Goal: Check status: Check status

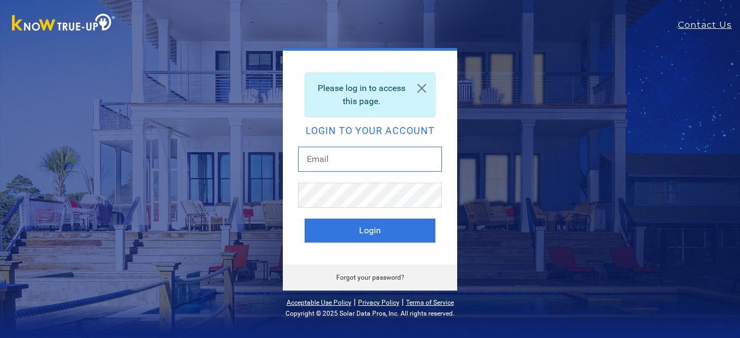
drag, startPoint x: 0, startPoint y: 0, endPoint x: 381, endPoint y: 154, distance: 411.2
click at [381, 154] on input "text" at bounding box center [370, 159] width 144 height 25
type input "beardad@att.net"
click at [304, 218] on button "Login" at bounding box center [369, 230] width 131 height 24
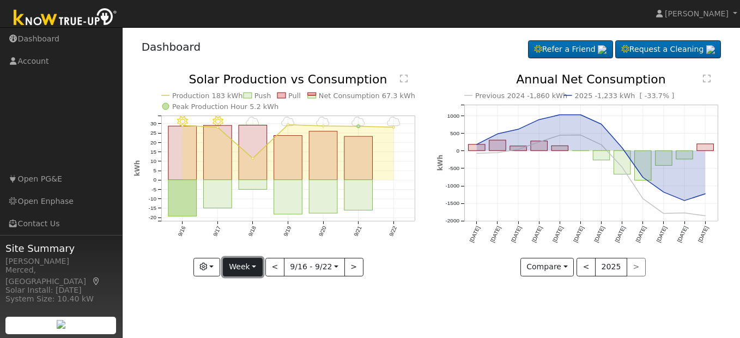
click at [254, 267] on button "Week" at bounding box center [243, 267] width 40 height 19
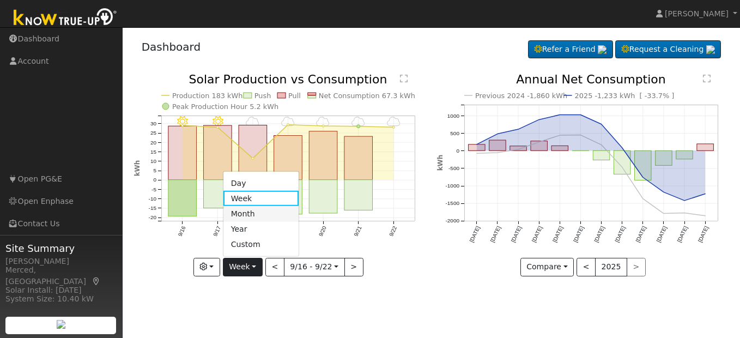
click at [263, 216] on link "Month" at bounding box center [261, 213] width 76 height 15
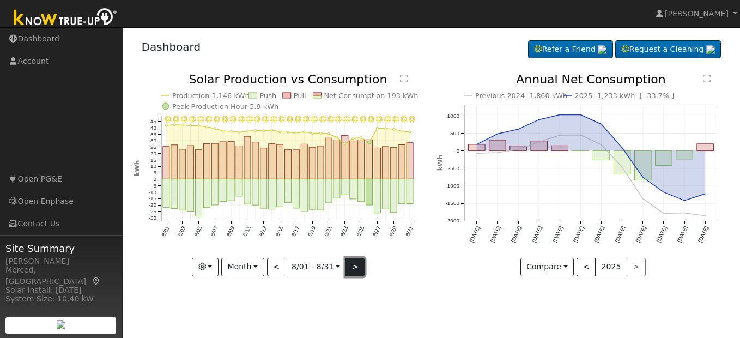
click at [350, 265] on button ">" at bounding box center [354, 267] width 19 height 19
type input "[DATE]"
click at [0, 0] on div at bounding box center [0, 0] width 0 height 0
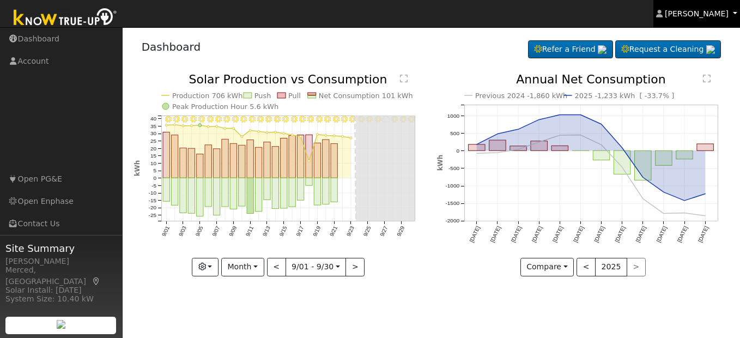
click at [696, 15] on span "[PERSON_NAME]" at bounding box center [696, 13] width 64 height 9
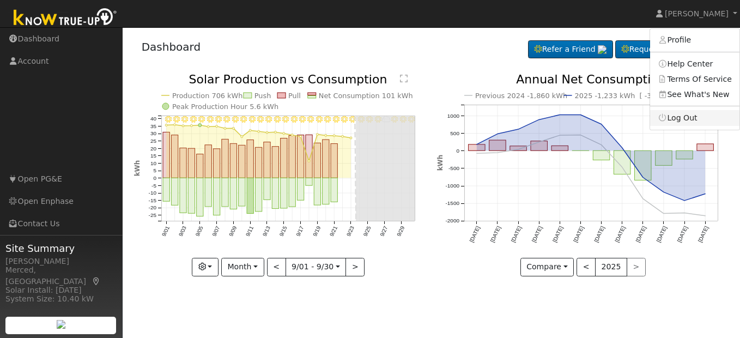
click at [688, 117] on link "Log Out" at bounding box center [694, 117] width 89 height 15
